Goal: Information Seeking & Learning: Learn about a topic

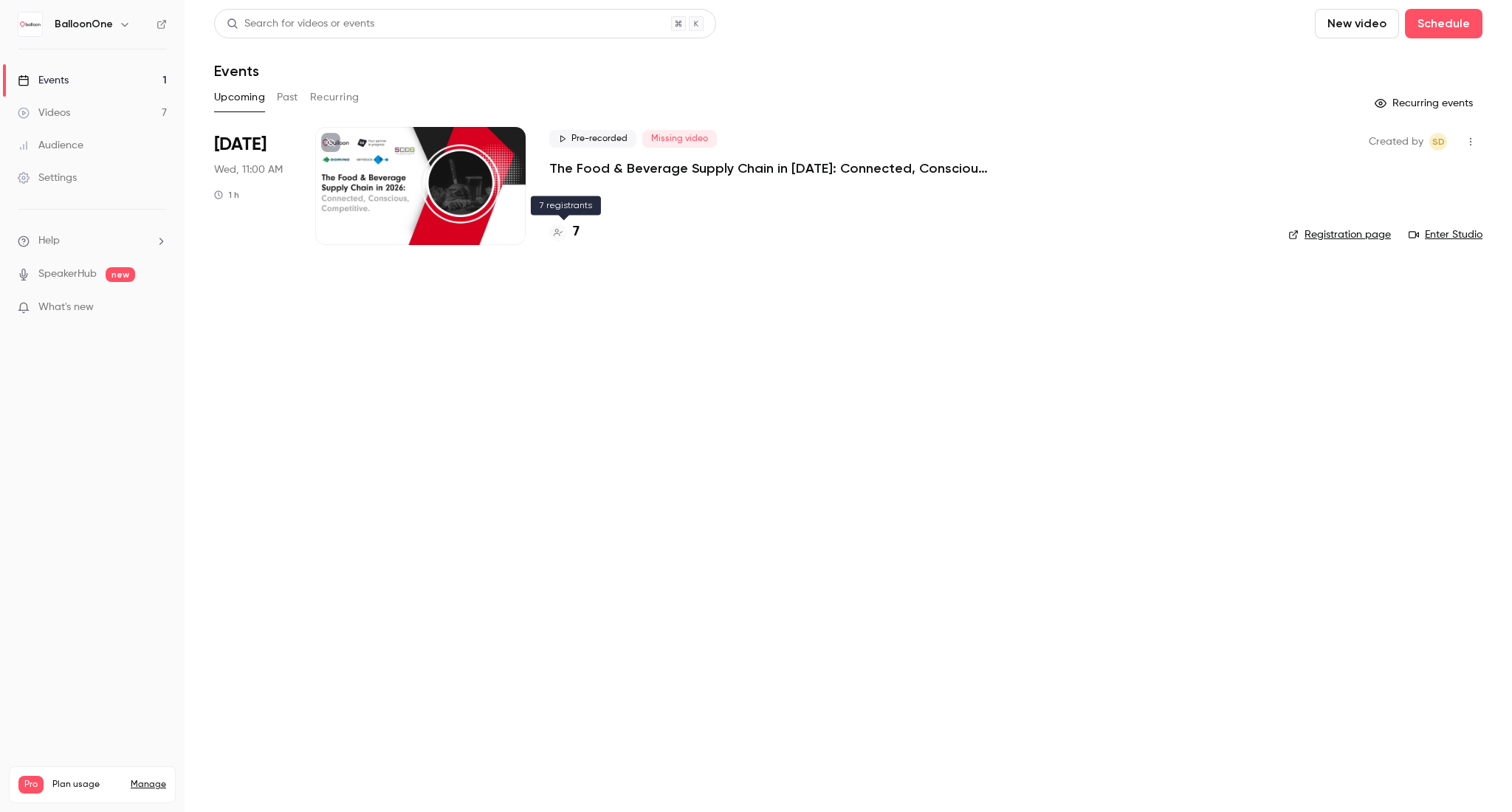
click at [568, 232] on div "7" at bounding box center [564, 231] width 30 height 20
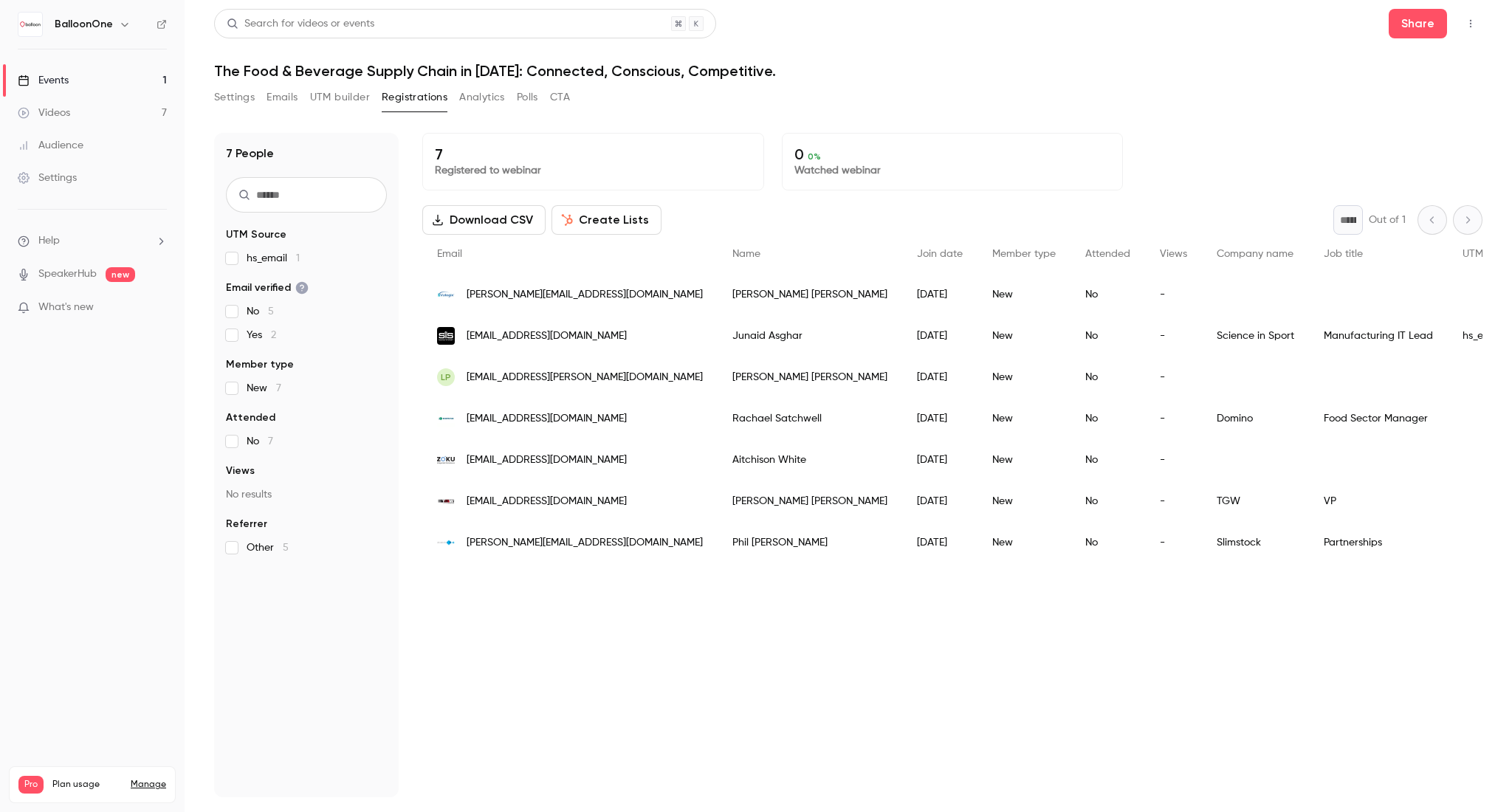
click at [134, 102] on link "Videos 7" at bounding box center [92, 112] width 185 height 32
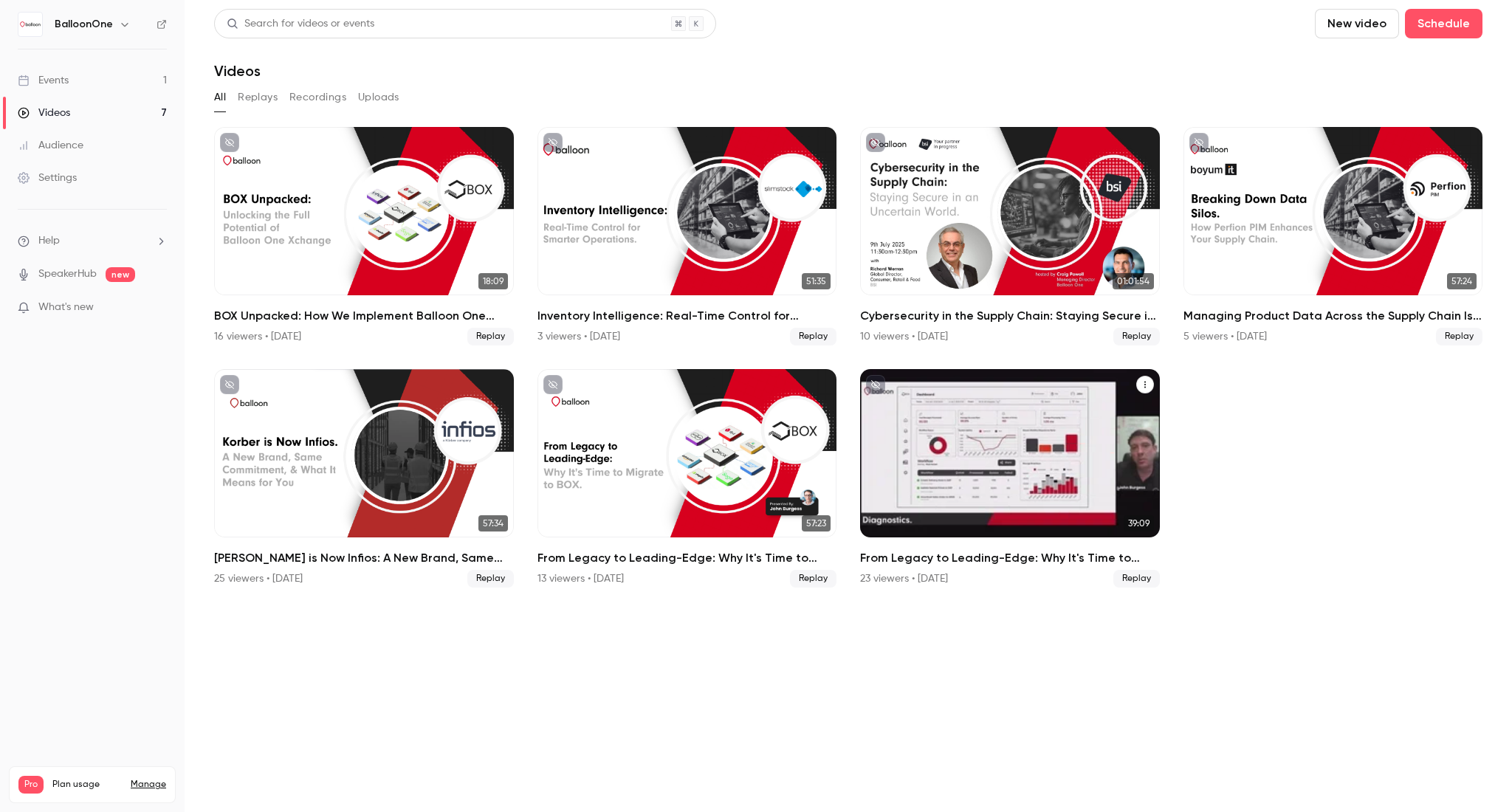
click at [1021, 549] on link "39:09 From Legacy to Leading-Edge: Why It's Time to Migrate to BOX 23 viewers •…" at bounding box center [1010, 478] width 300 height 218
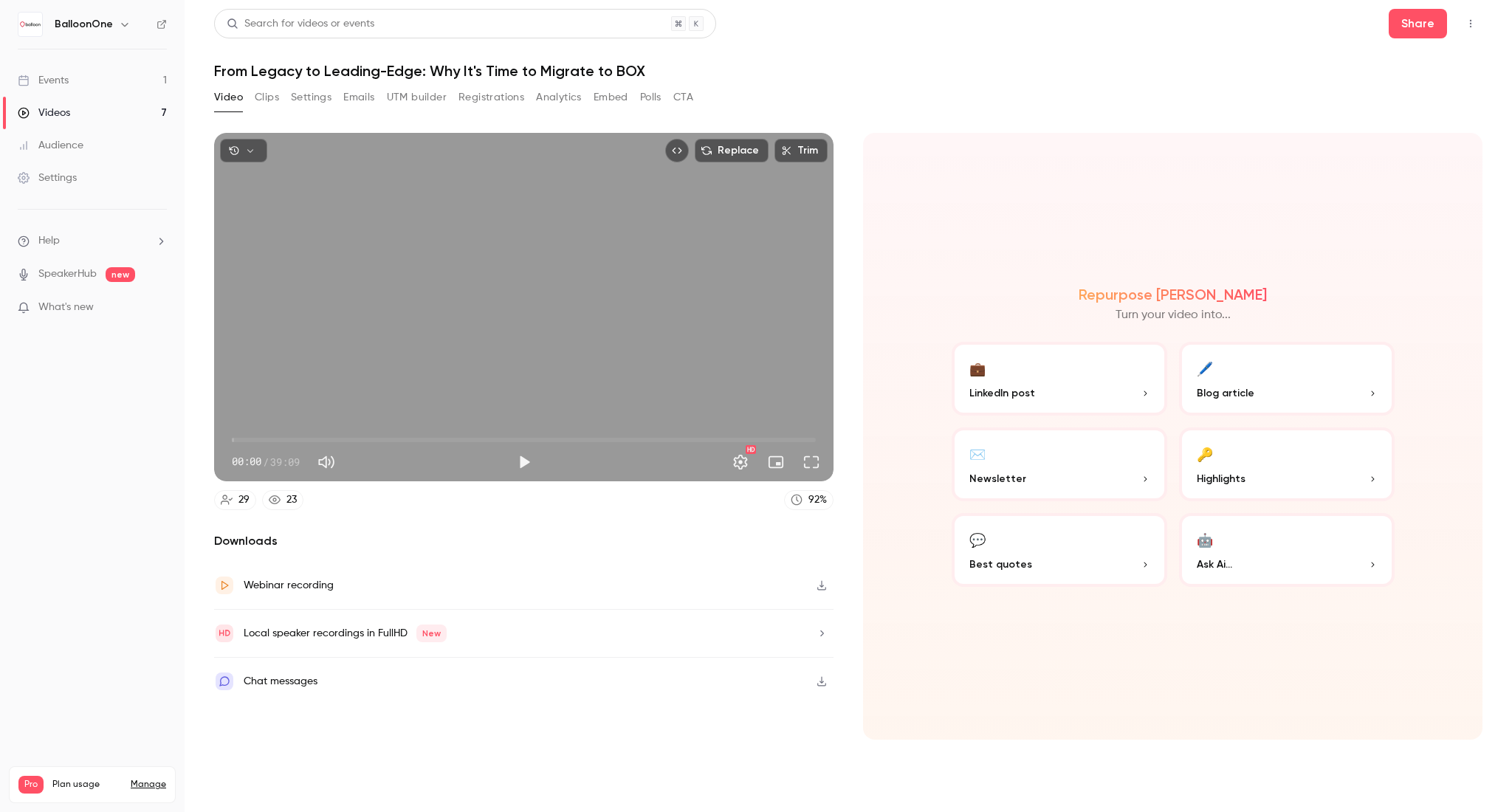
click at [503, 90] on button "Registrations" at bounding box center [492, 97] width 66 height 24
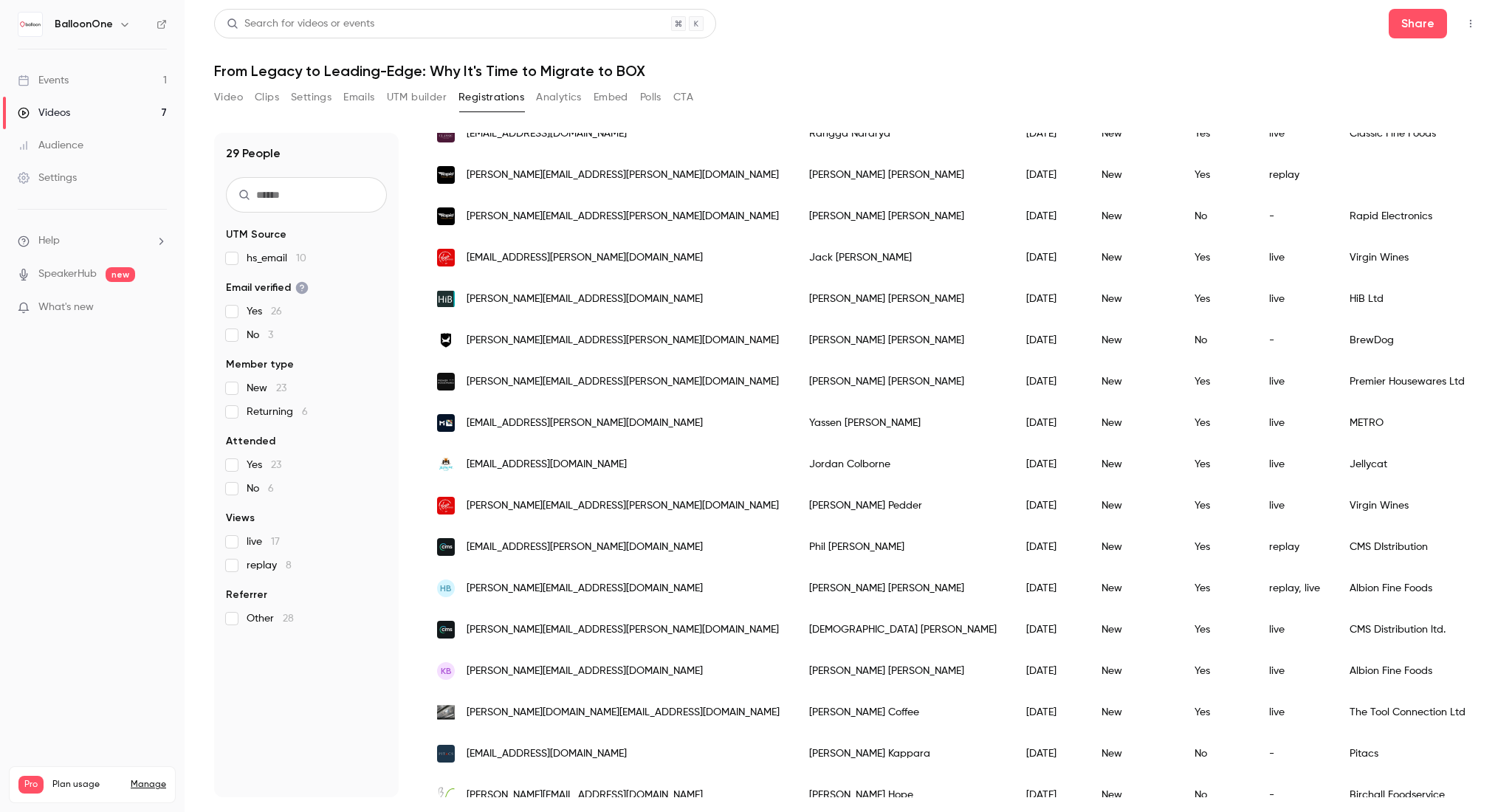
scroll to position [689, 0]
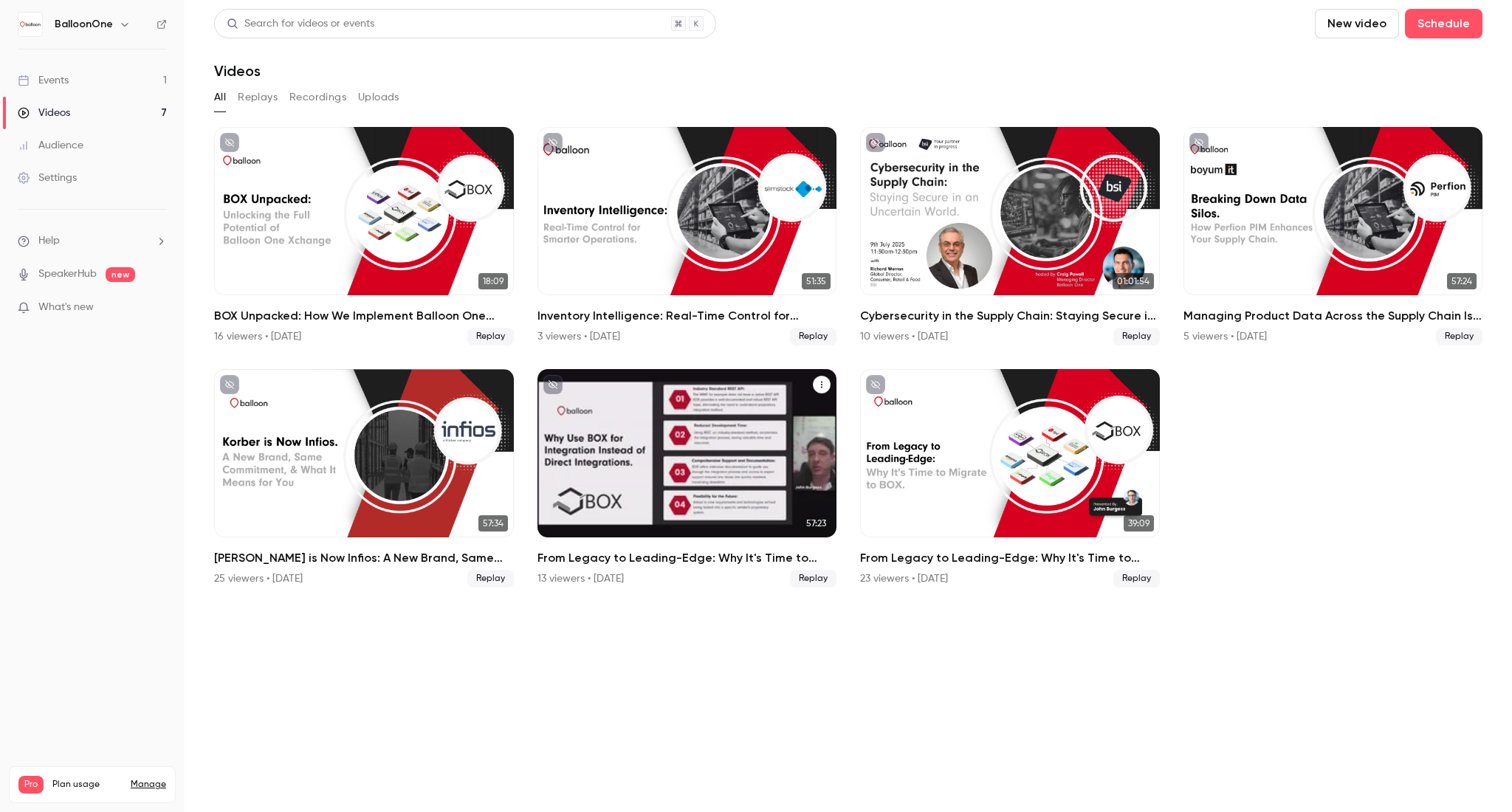
click at [693, 552] on h2 "From Legacy to Leading-Edge: Why It's Time to Migrate to BOX" at bounding box center [687, 558] width 300 height 18
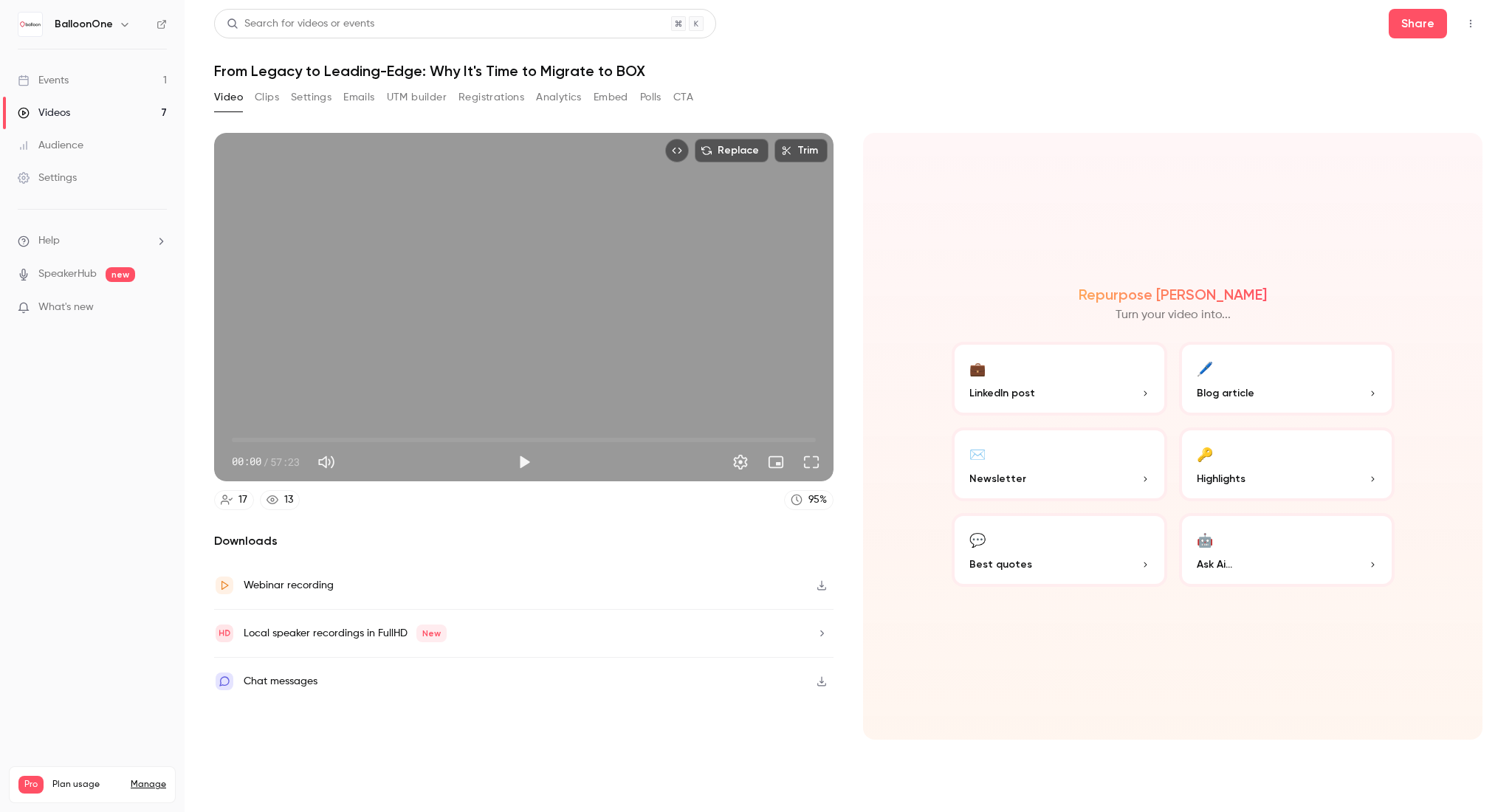
click at [476, 100] on button "Registrations" at bounding box center [492, 97] width 66 height 24
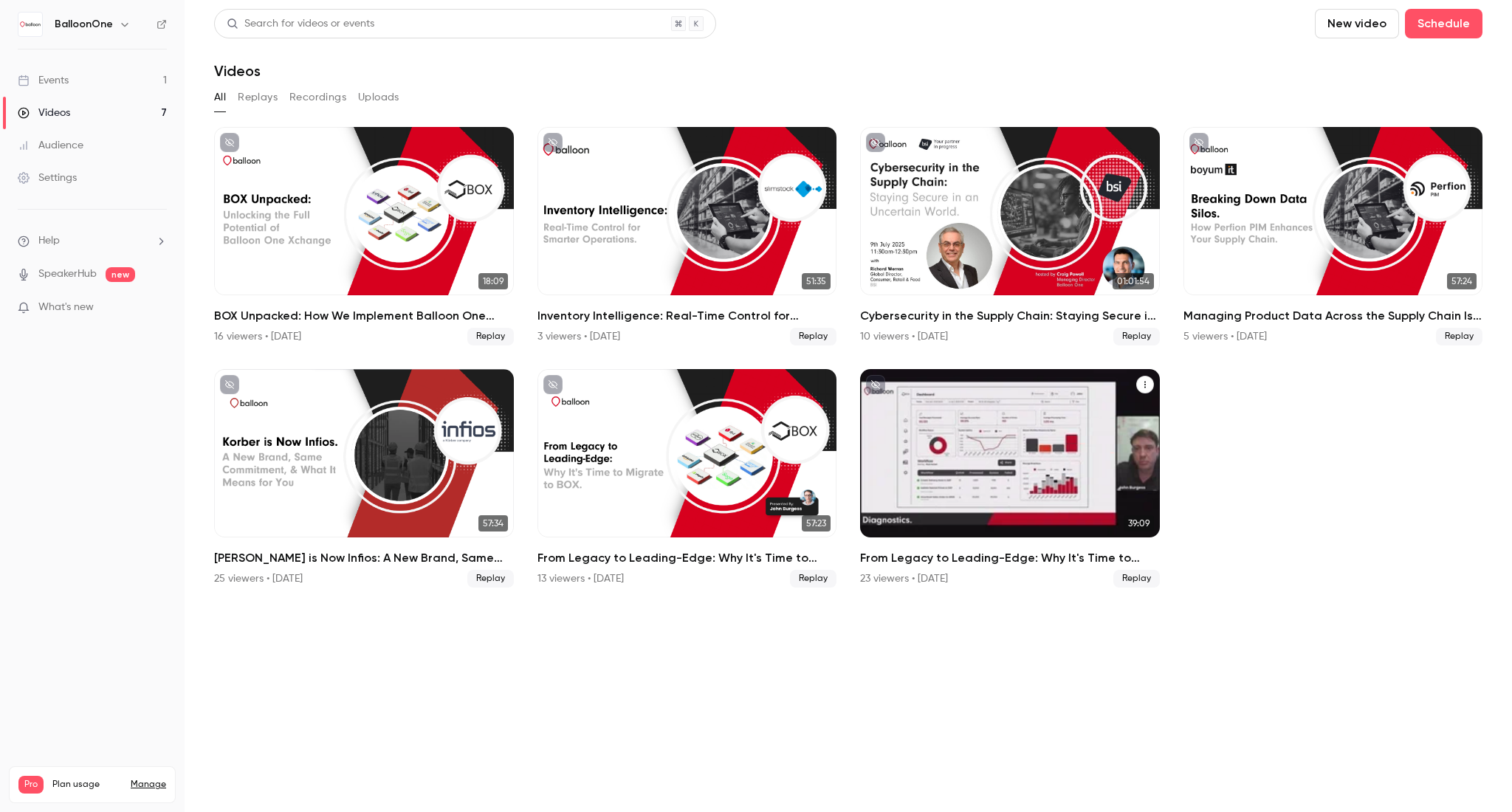
click at [932, 570] on div "23 viewers • [DATE] Replay" at bounding box center [1010, 579] width 300 height 18
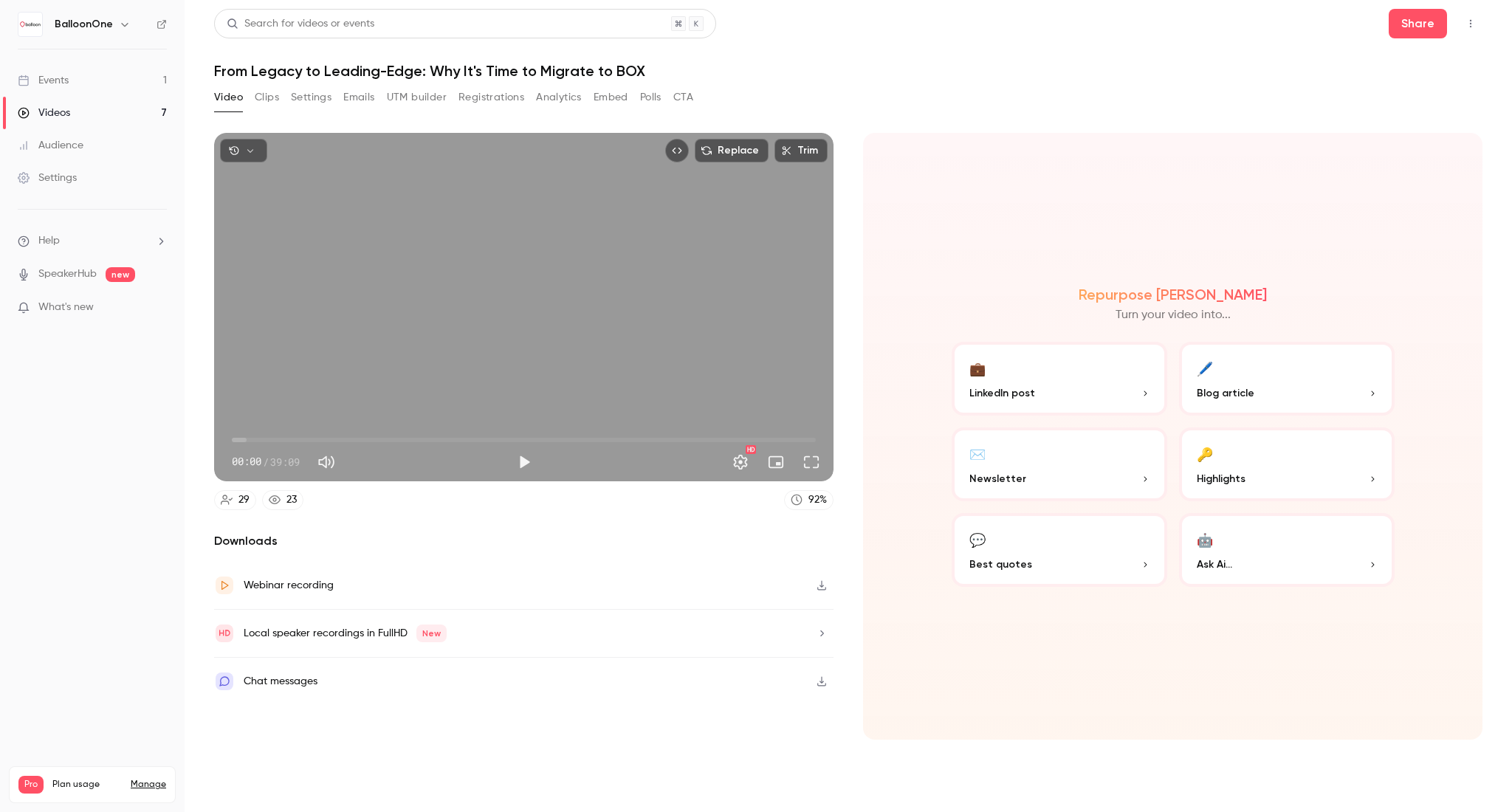
click at [506, 92] on button "Registrations" at bounding box center [492, 97] width 66 height 24
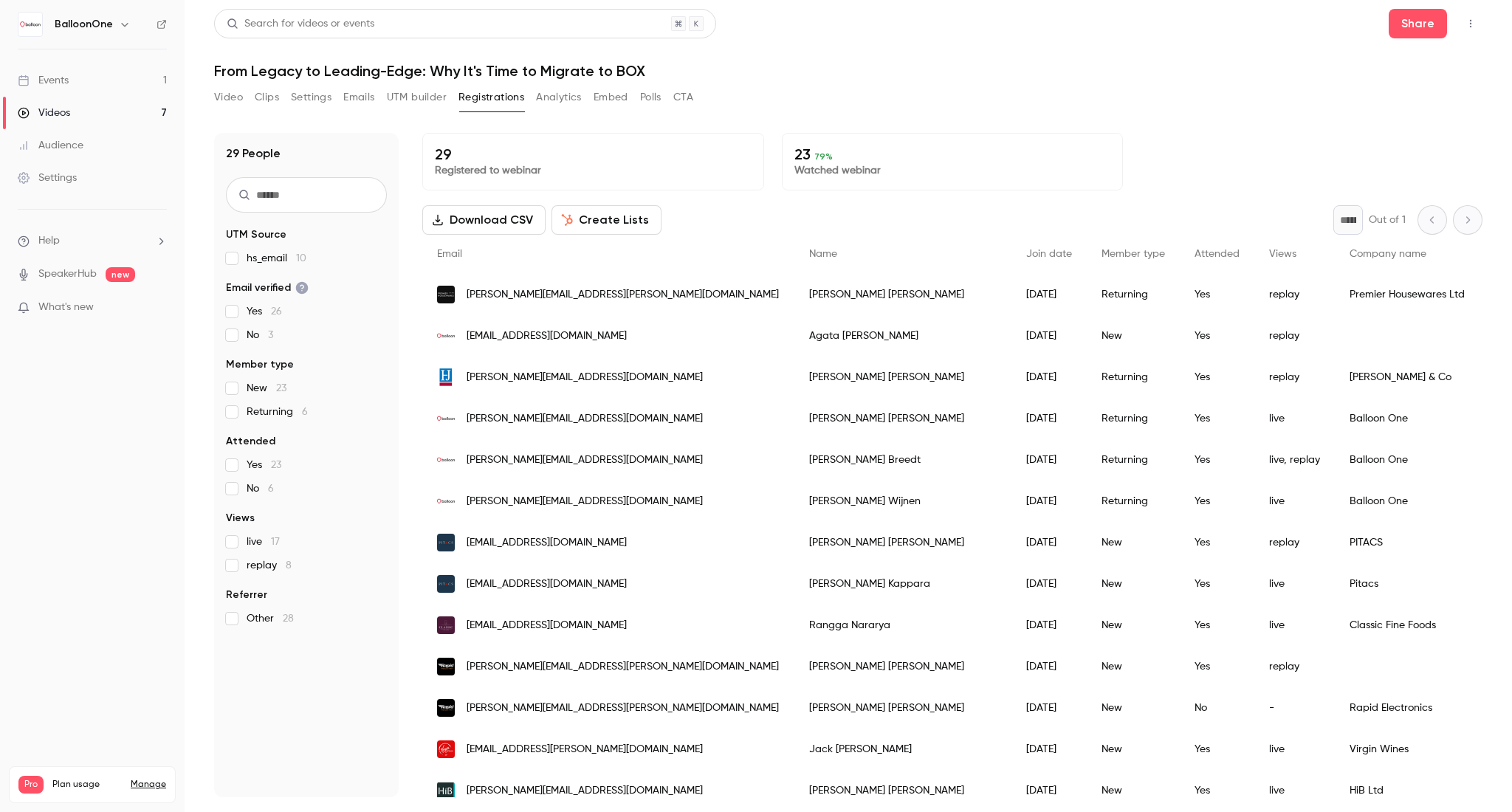
click at [151, 83] on link "Events 1" at bounding box center [92, 80] width 185 height 32
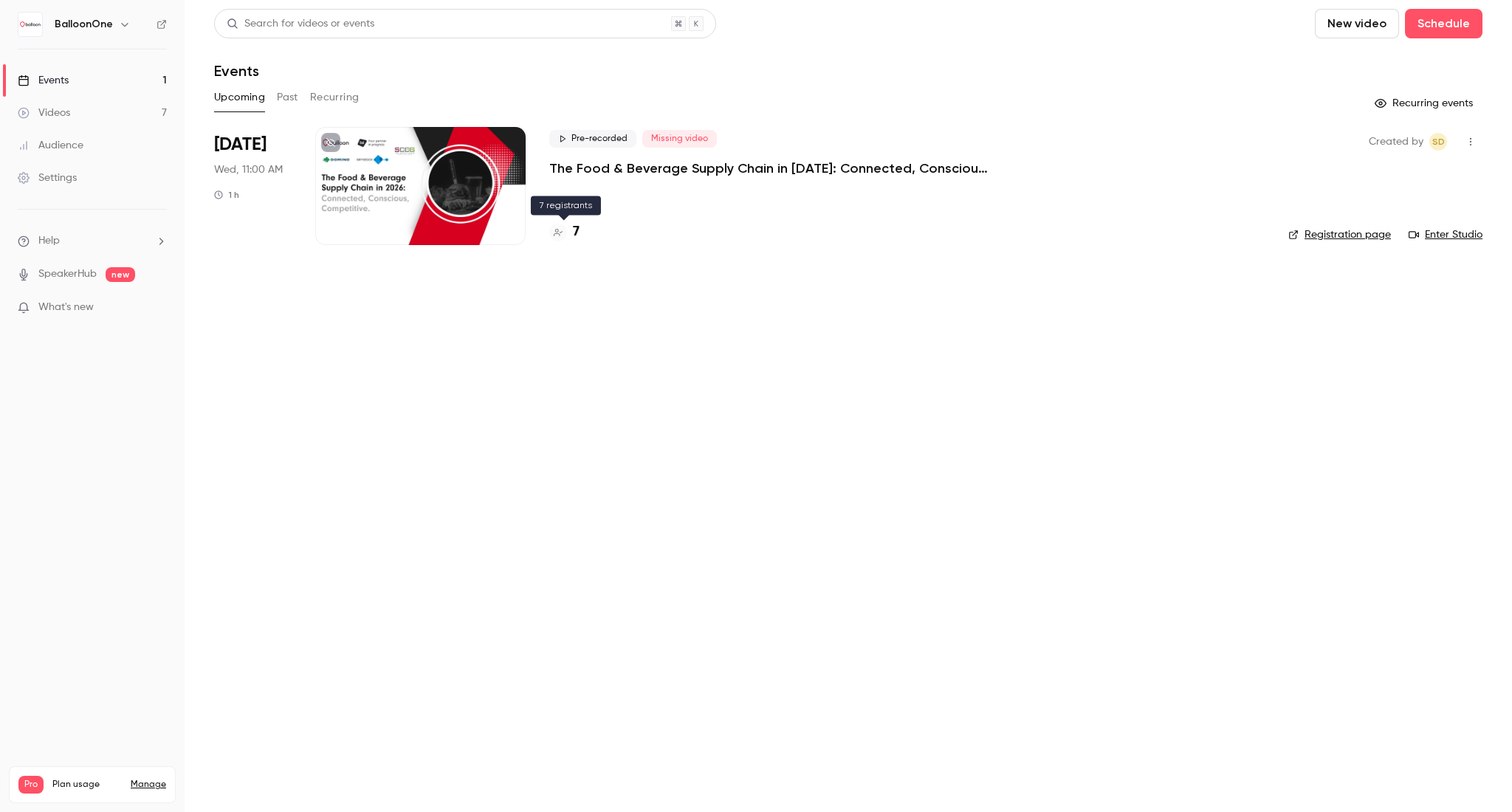
click at [567, 224] on div "7" at bounding box center [564, 231] width 30 height 20
